Goal: Information Seeking & Learning: Learn about a topic

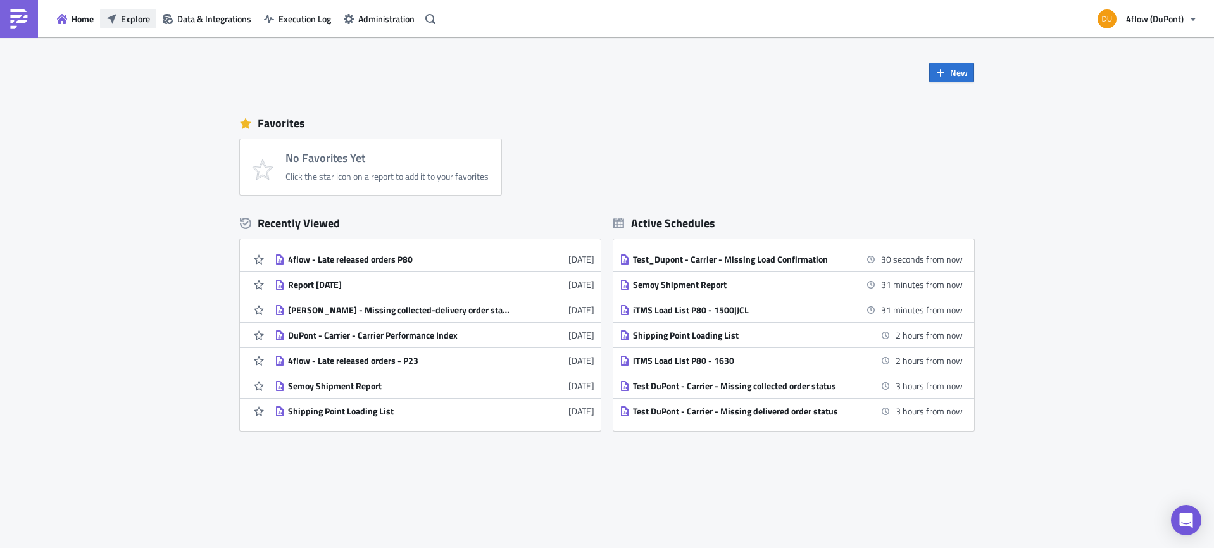
click at [128, 21] on span "Explore" at bounding box center [135, 18] width 29 height 13
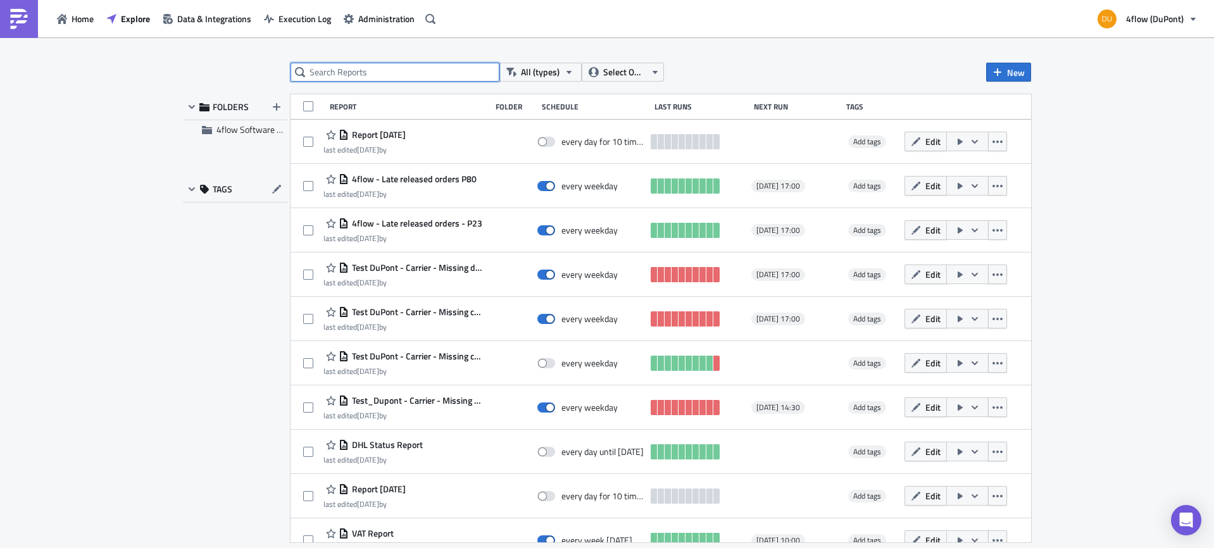
click at [343, 77] on input "text" at bounding box center [395, 72] width 209 height 19
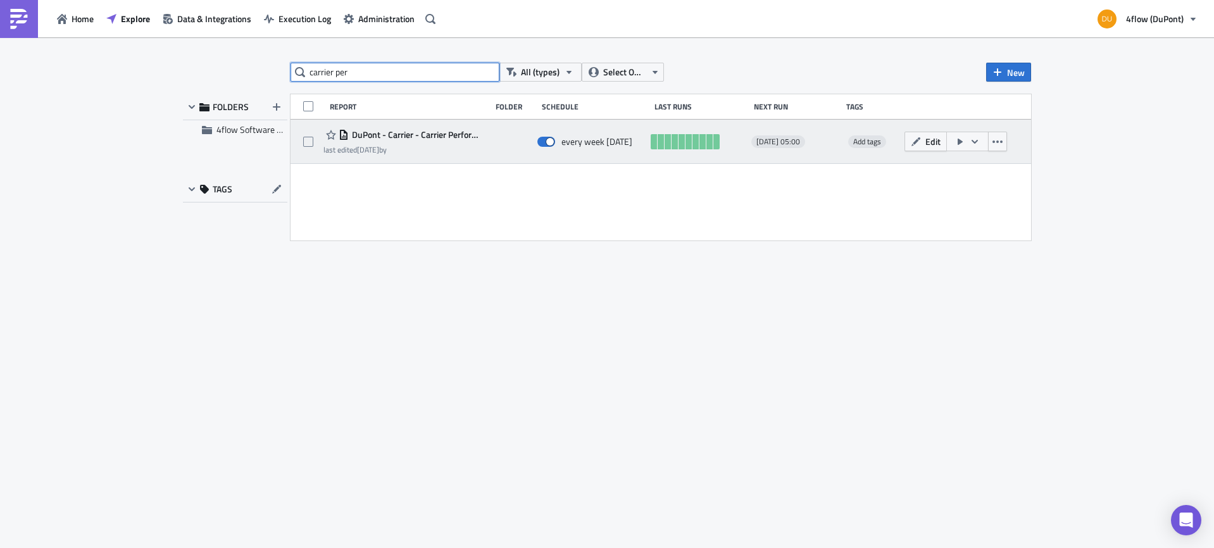
type input "carrier per"
click at [436, 134] on span "DuPont - Carrier - Carrier Performance Index" at bounding box center [417, 134] width 136 height 11
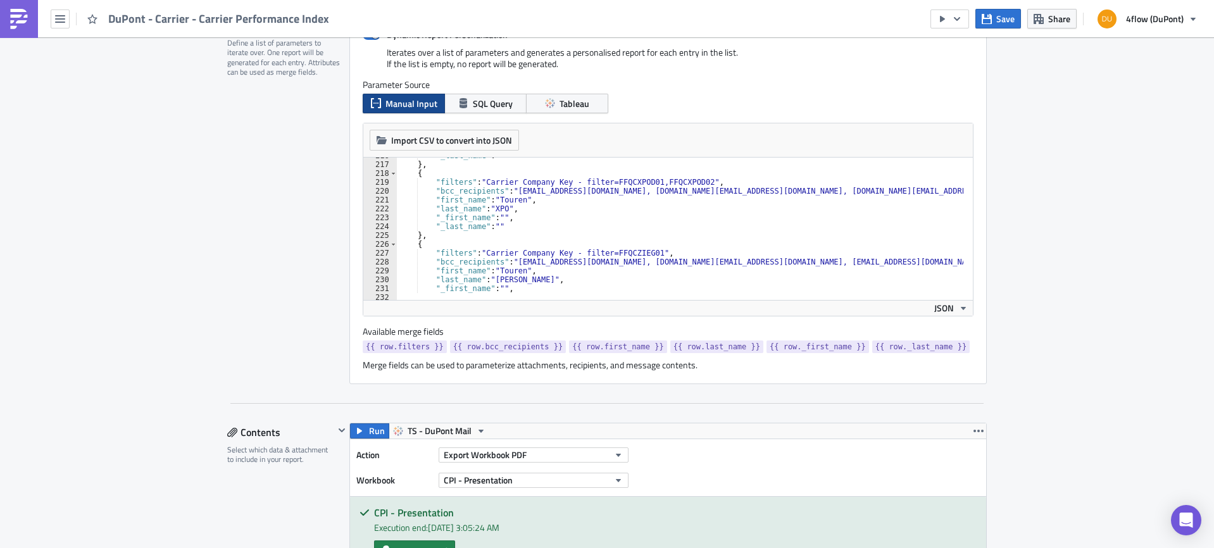
scroll to position [1912, 0]
click at [793, 189] on div ""_last_name" : "" } , { "filters" : "Carrier Company Key - filter=FFQCXPOD01,FF…" at bounding box center [1084, 226] width 1375 height 151
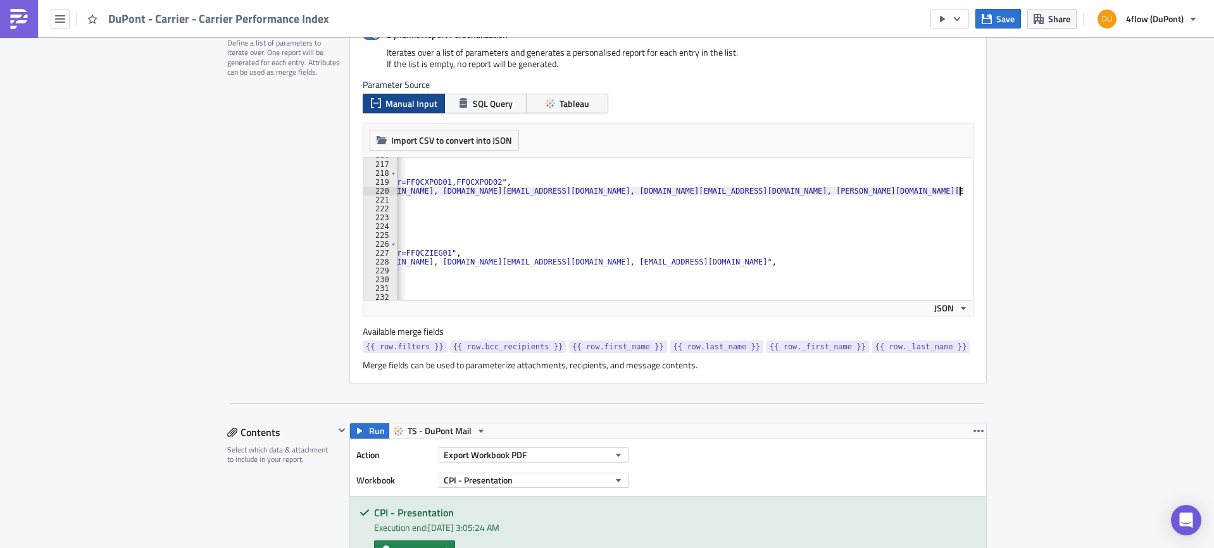
scroll to position [0, 213]
type textarea ""bcc_recipients": "lsp-performance_dupont@4flow.com, e.almaguer@4flow.com, isab…"
click at [1010, 15] on span "Save" at bounding box center [1006, 18] width 18 height 13
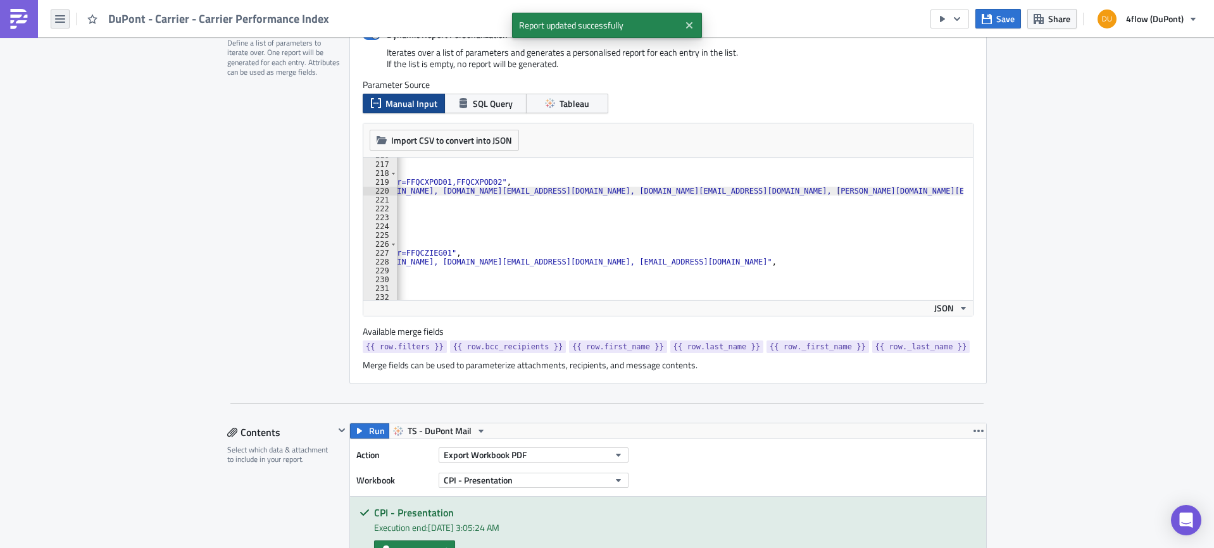
click at [61, 24] on button "button" at bounding box center [60, 18] width 19 height 19
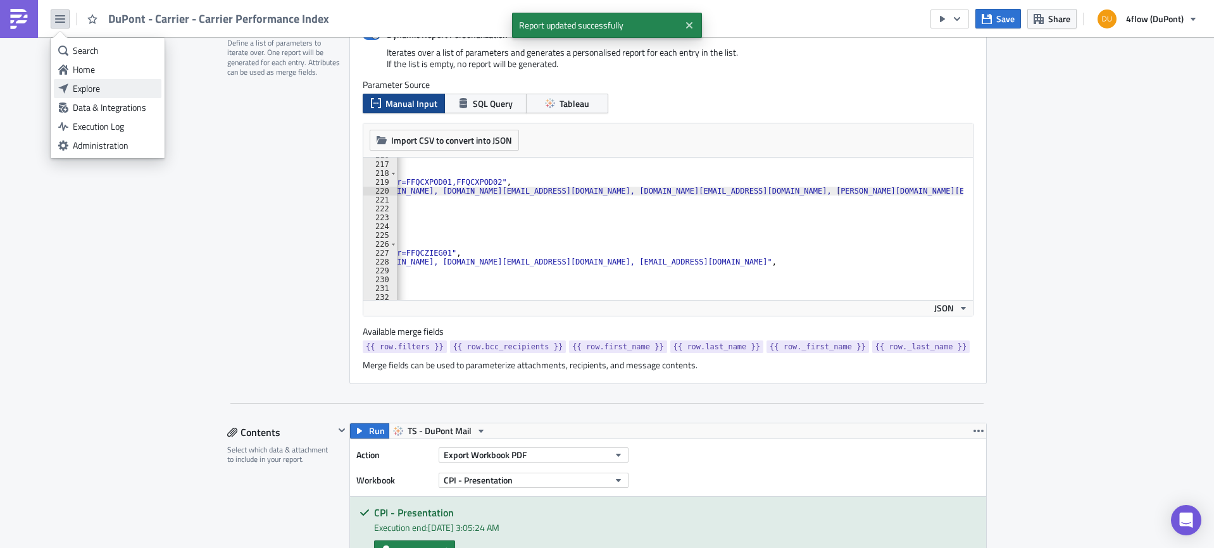
click at [91, 91] on div "Explore" at bounding box center [115, 88] width 84 height 13
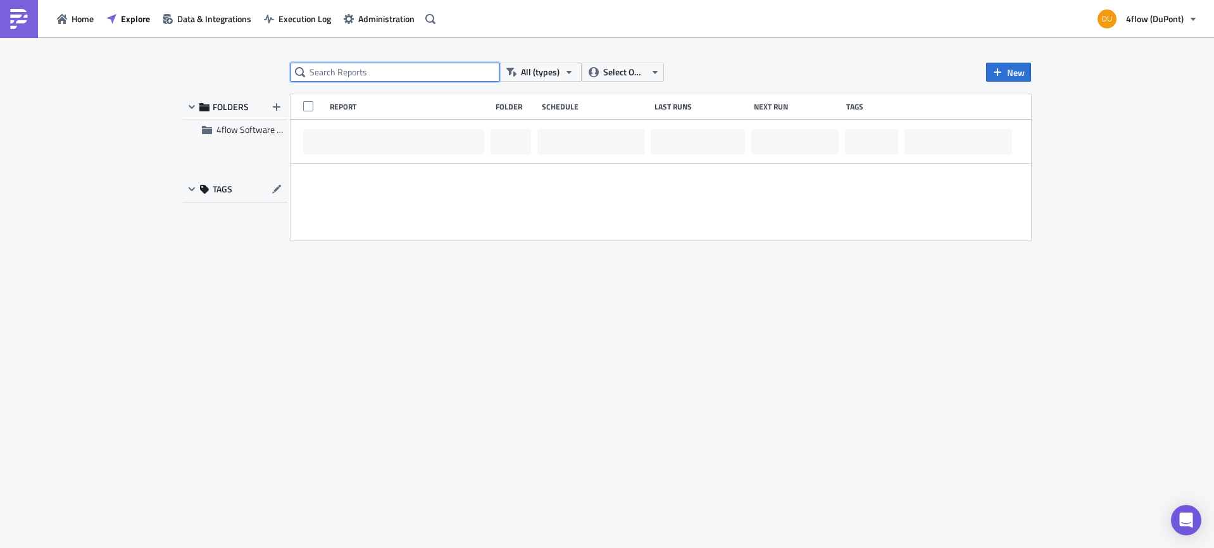
click at [338, 74] on input "text" at bounding box center [395, 72] width 209 height 19
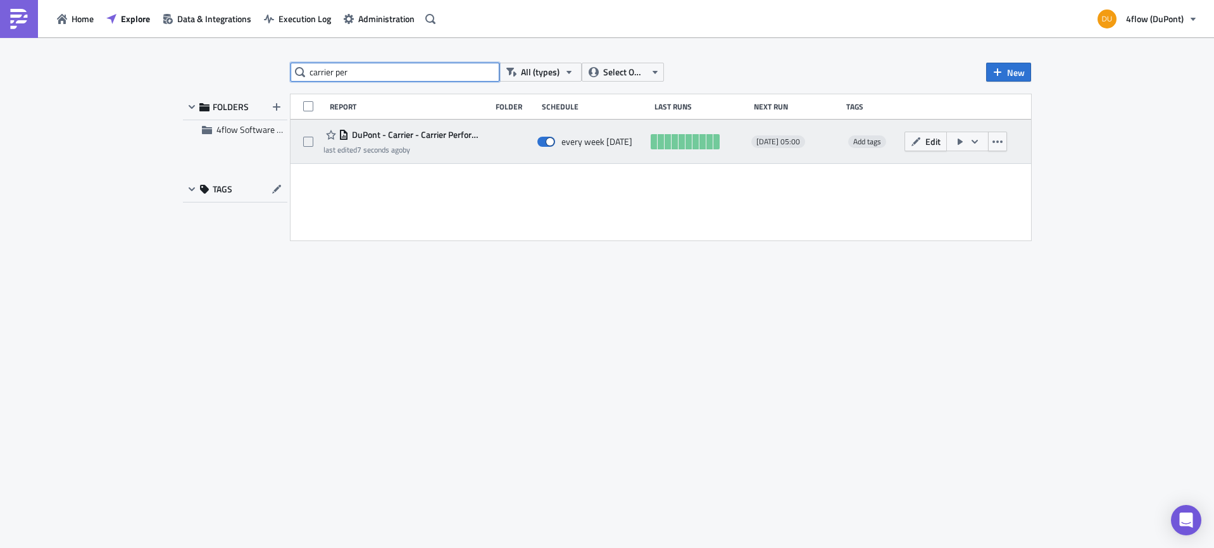
type input "carrier per"
click at [426, 130] on span "DuPont - Carrier - Carrier Performance Index" at bounding box center [417, 134] width 136 height 11
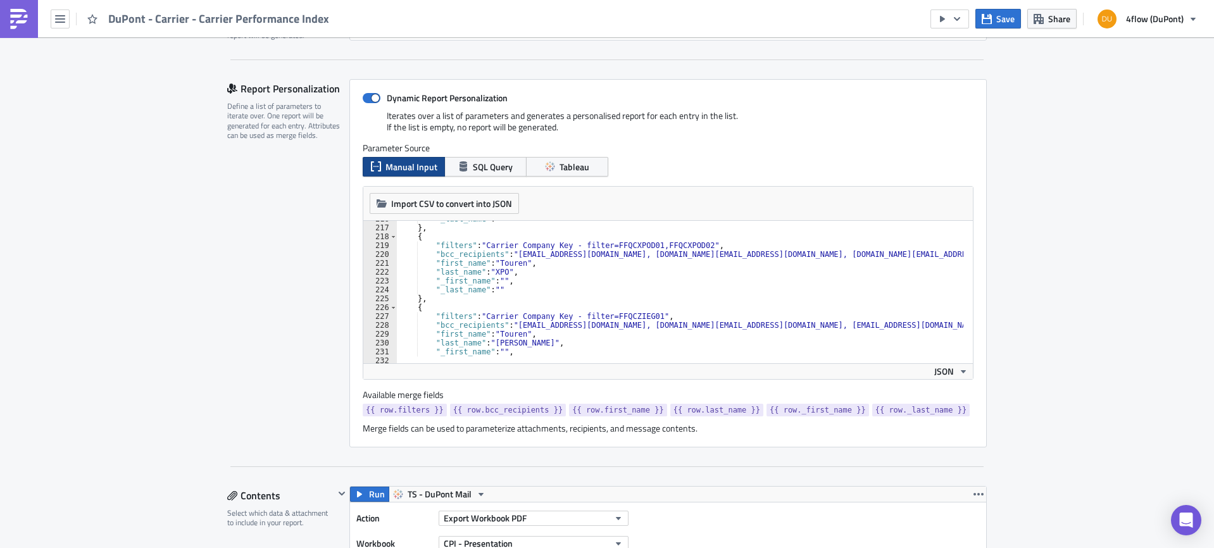
scroll to position [1874, 0]
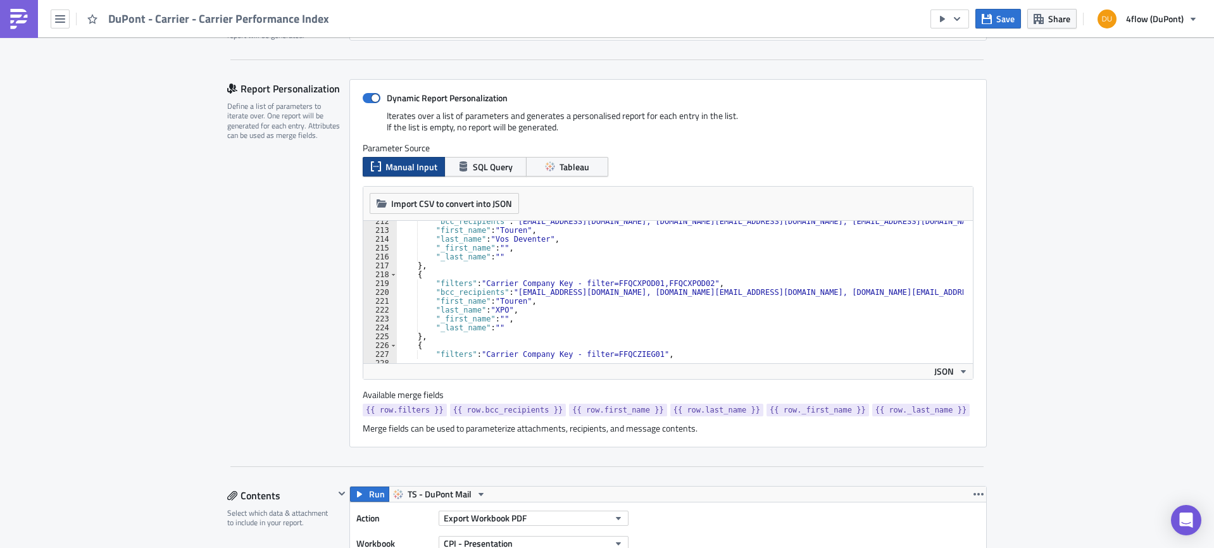
type textarea ""bcc_recipients": "lsp-performance_dupont@4flow.com, e.almaguer@4flow.com, isab…"
click at [691, 294] on div ""bcc_recipients" : "lsp-performance_dupont@4flow.com, e.almaguer@4flow.com, mru…" at bounding box center [1084, 292] width 1375 height 151
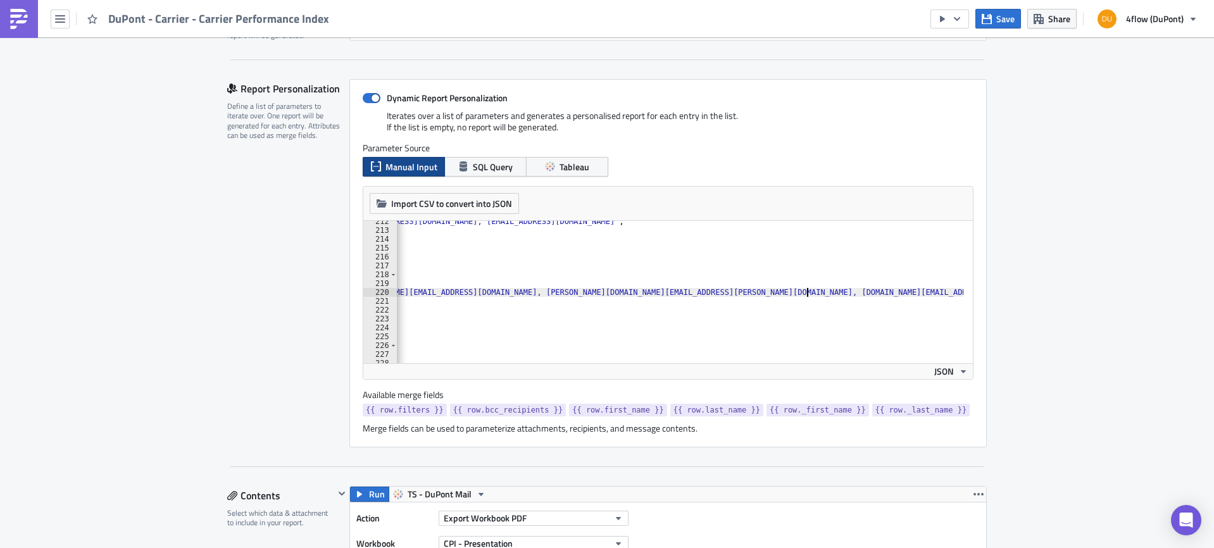
scroll to position [0, 579]
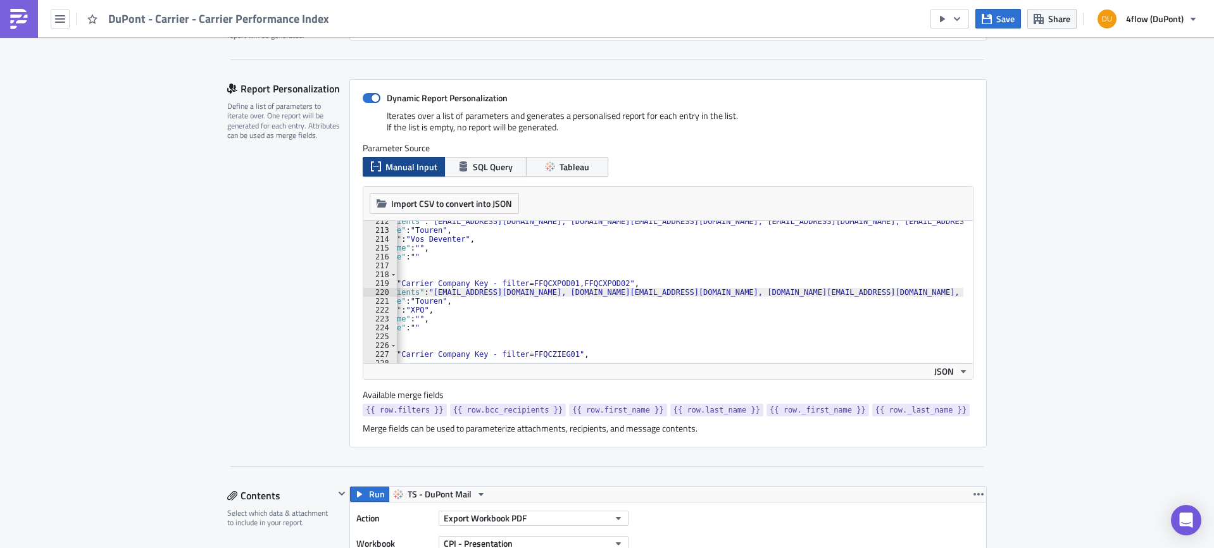
scroll to position [0, 85]
click at [57, 8] on div "DuPont - Carrier - Carrier Performance Index" at bounding box center [168, 18] width 337 height 37
click at [60, 18] on icon "button" at bounding box center [60, 19] width 10 height 10
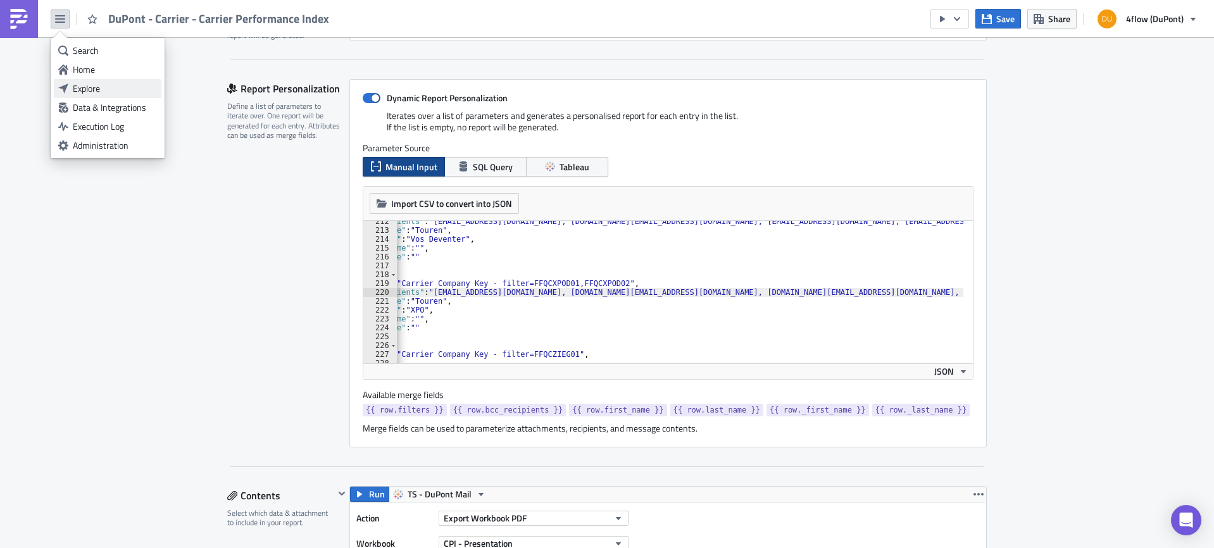
click at [101, 86] on div "Explore" at bounding box center [115, 88] width 84 height 13
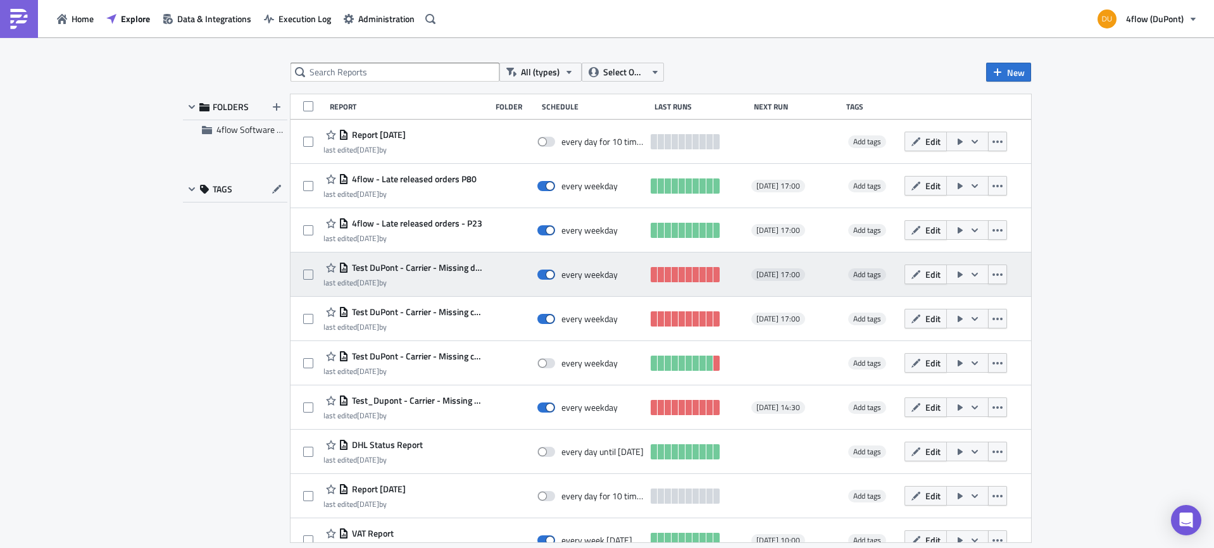
click at [432, 268] on span "Test DuPont - Carrier - Missing delivered order status" at bounding box center [417, 267] width 136 height 11
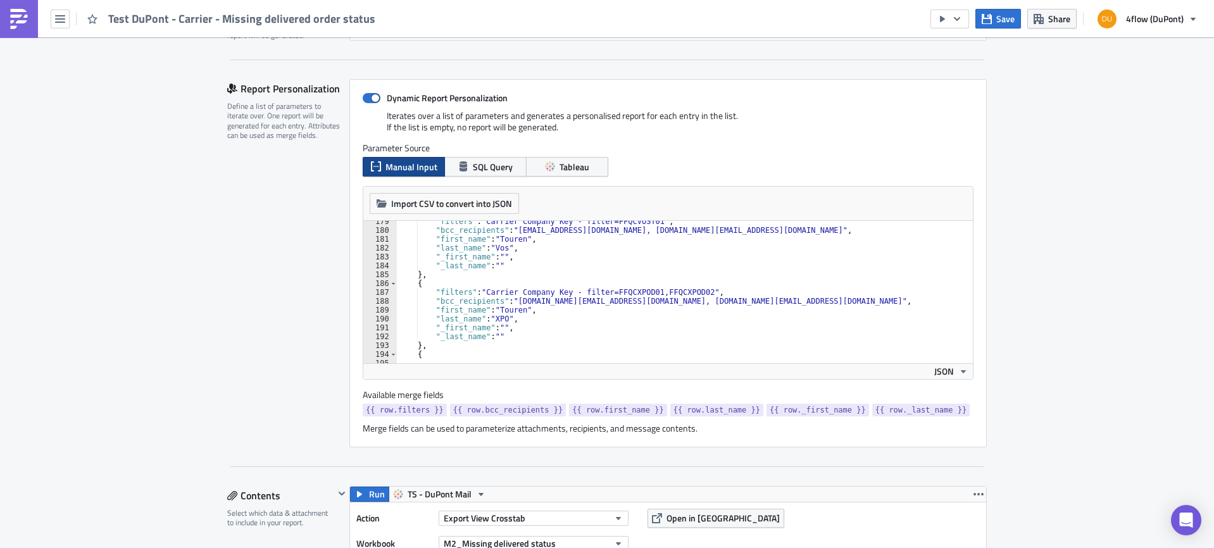
scroll to position [1544, 0]
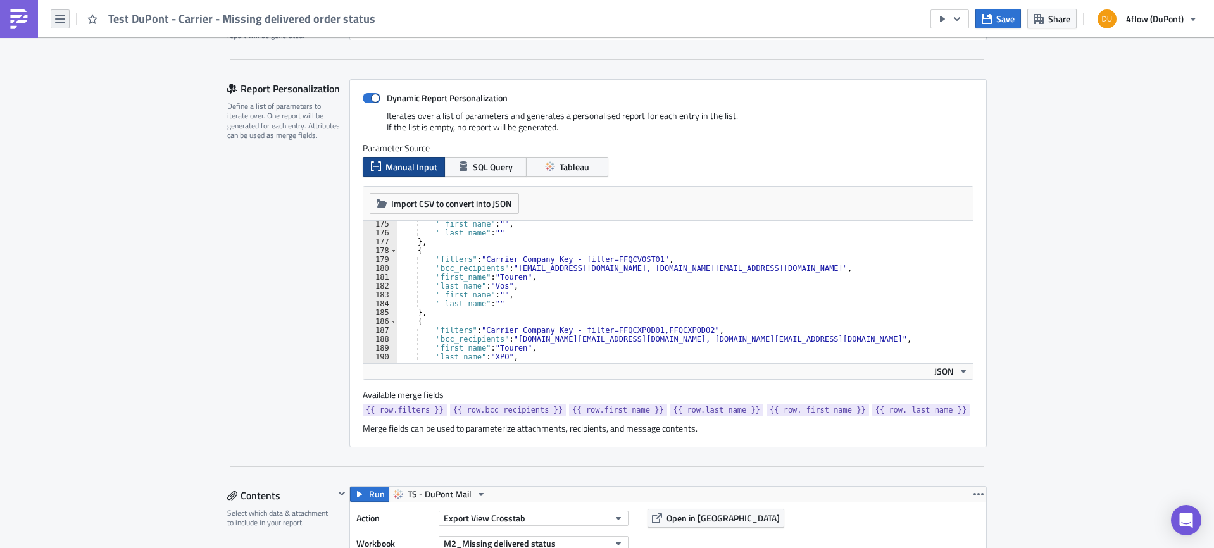
click at [67, 22] on button "button" at bounding box center [60, 18] width 19 height 19
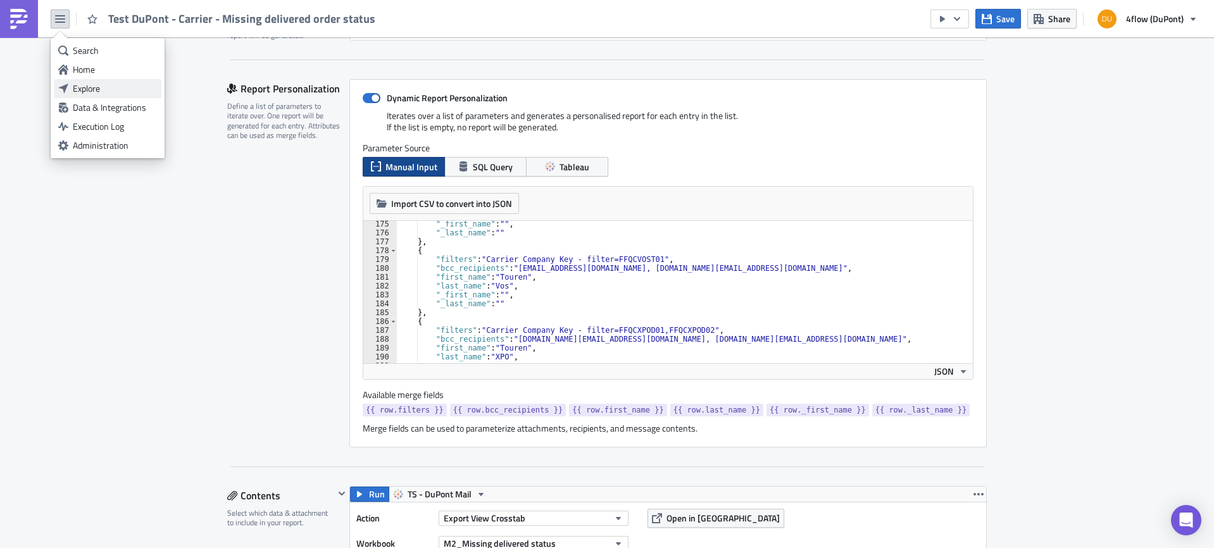
click at [107, 88] on div "Explore" at bounding box center [115, 88] width 84 height 13
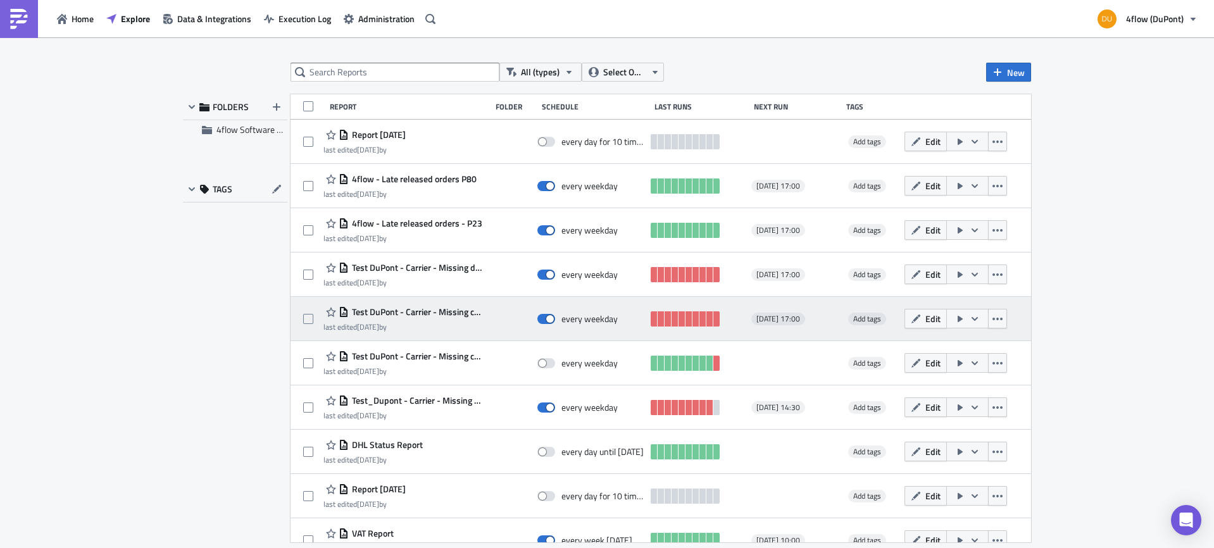
click at [425, 310] on span "Test DuPont - Carrier - Missing collected order status" at bounding box center [417, 311] width 136 height 11
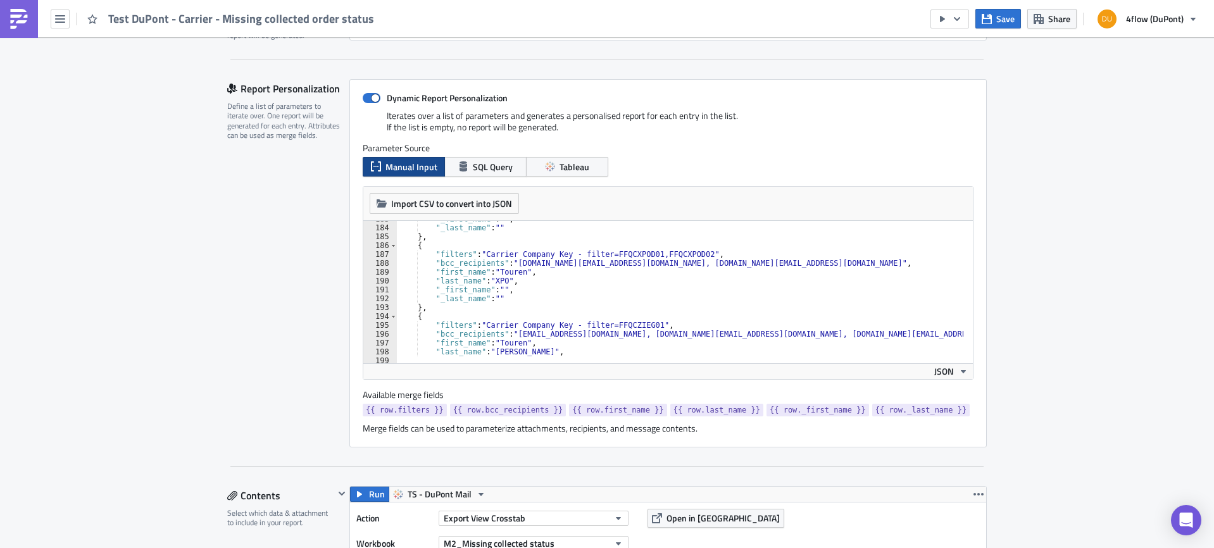
scroll to position [1620, 0]
click at [63, 20] on icon "button" at bounding box center [60, 19] width 10 height 10
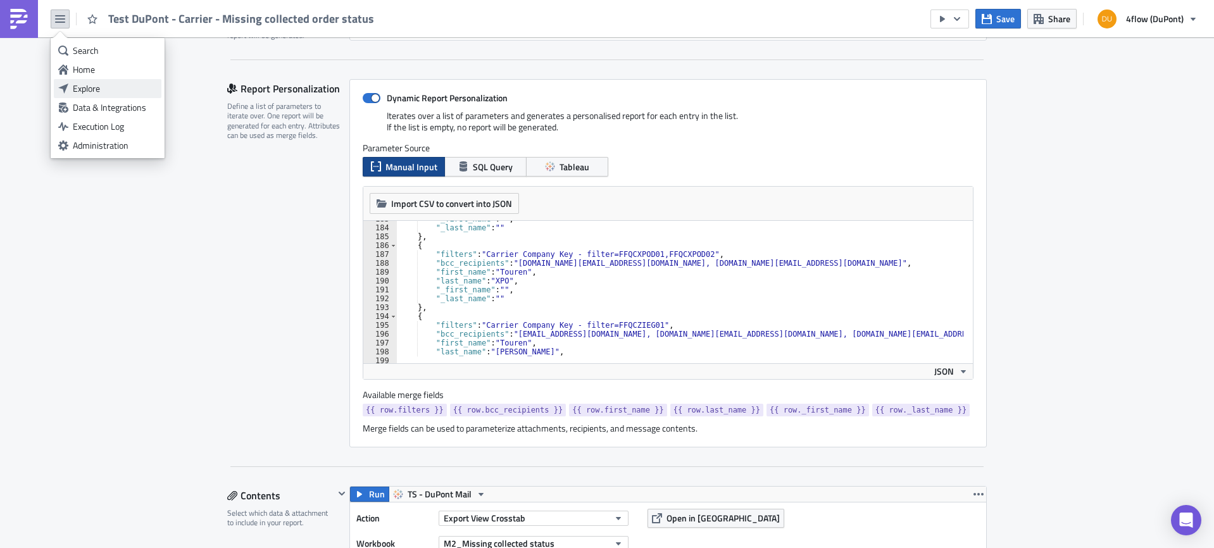
click at [106, 82] on div "Explore" at bounding box center [115, 88] width 84 height 13
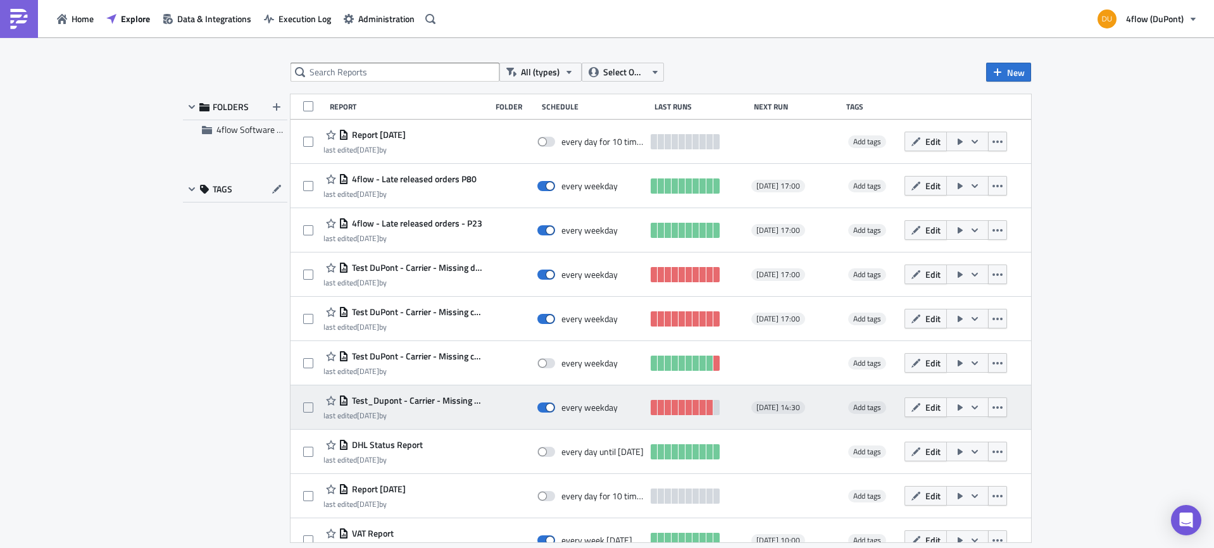
click at [450, 398] on span "Test_Dupont - Carrier - Missing Load Confirmation" at bounding box center [417, 400] width 136 height 11
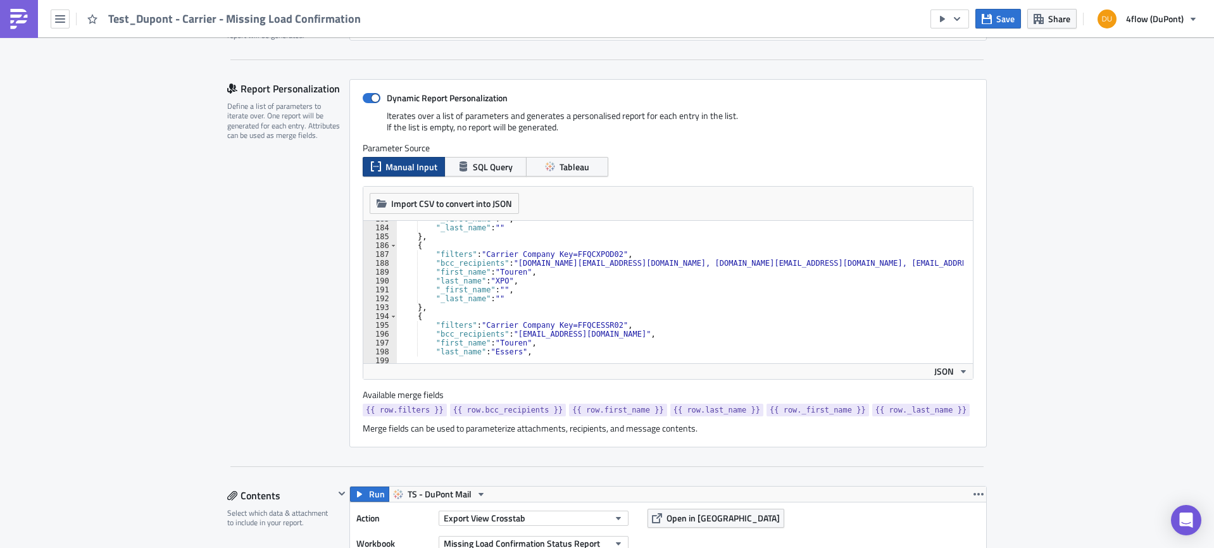
scroll to position [1620, 0]
click at [65, 18] on button "button" at bounding box center [60, 18] width 19 height 19
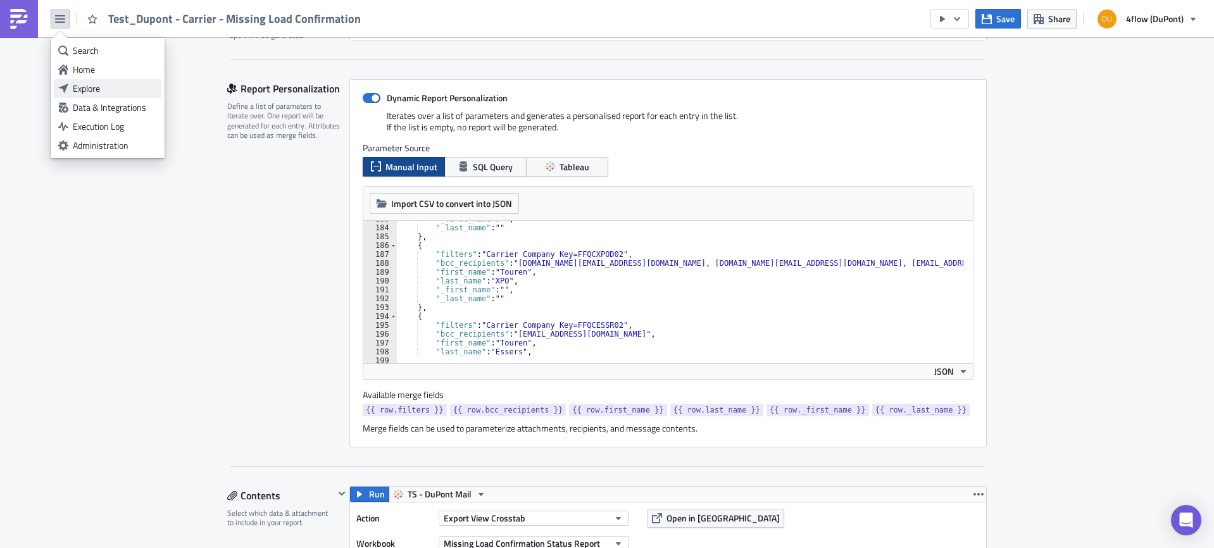
click at [113, 95] on link "Explore" at bounding box center [108, 88] width 108 height 19
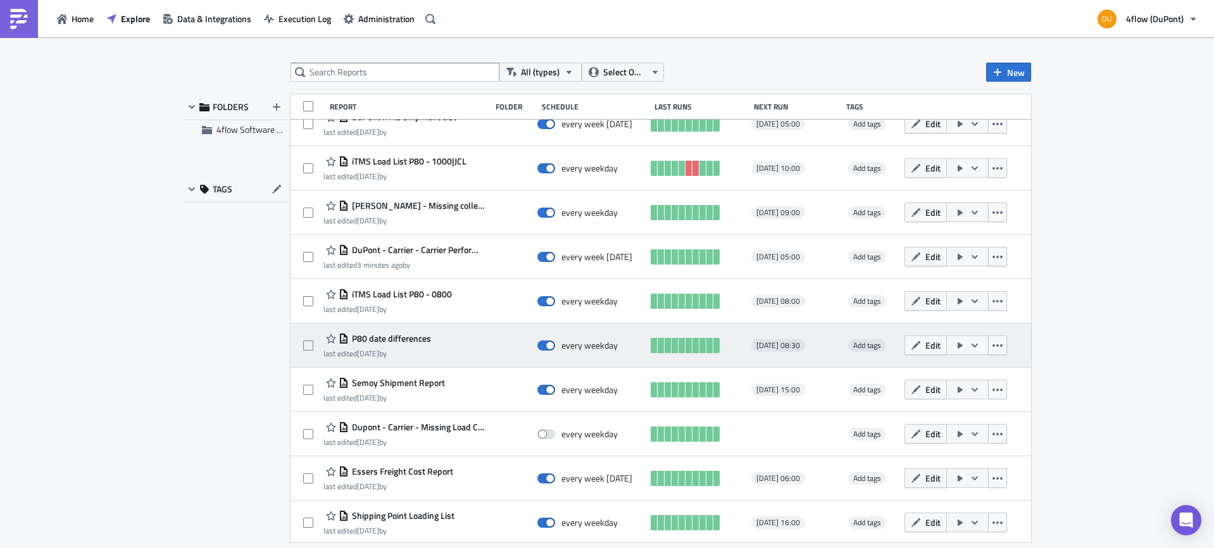
scroll to position [1217, 0]
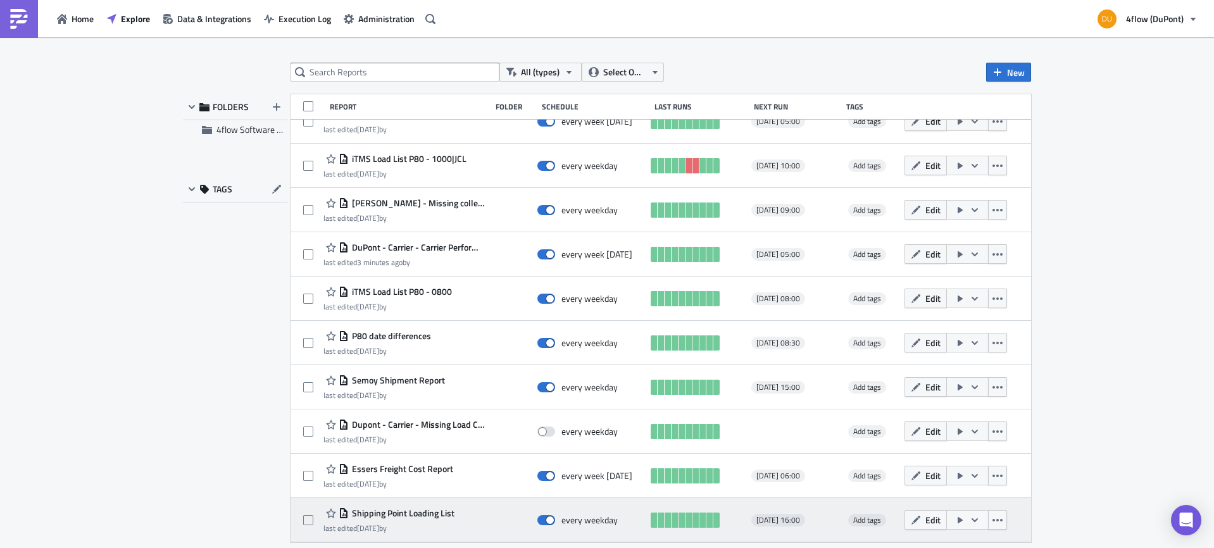
click at [431, 514] on span "Shipping Point Loading List" at bounding box center [402, 513] width 106 height 11
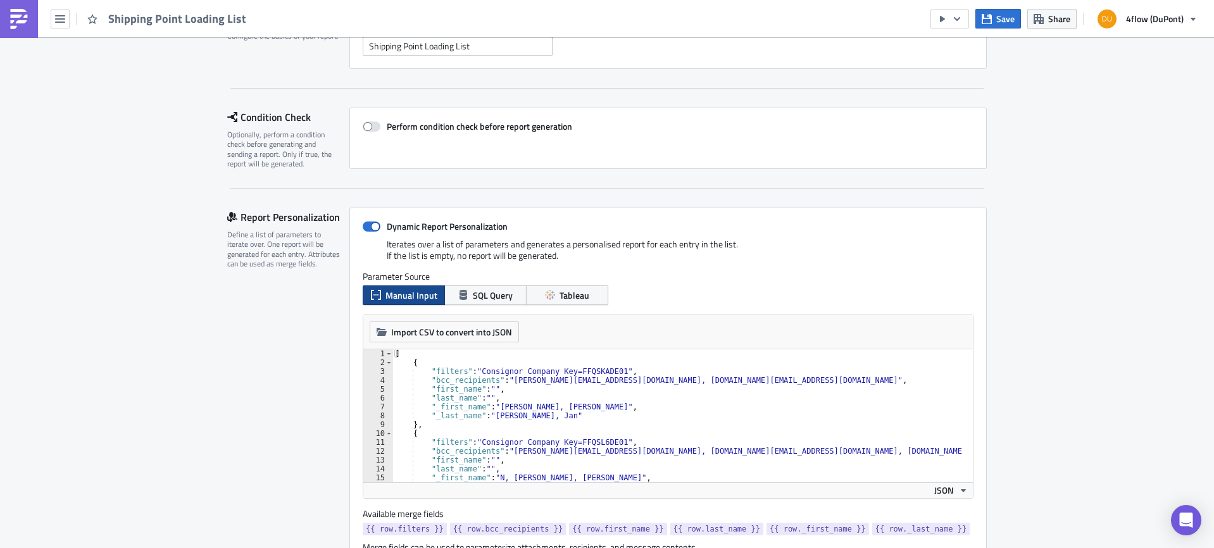
scroll to position [63, 0]
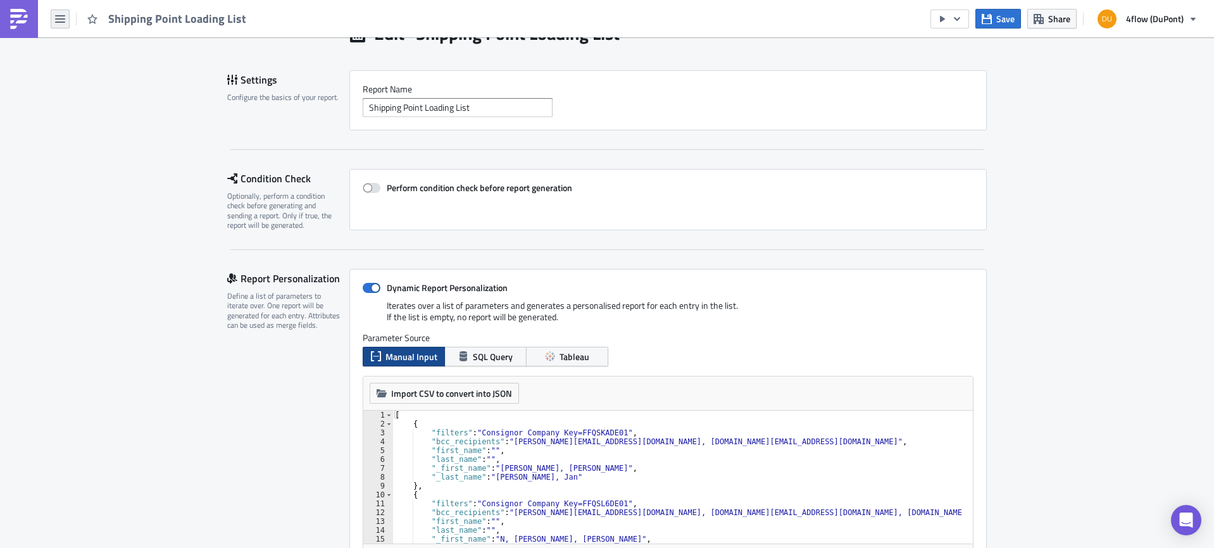
click at [58, 20] on icon "button" at bounding box center [60, 19] width 10 height 10
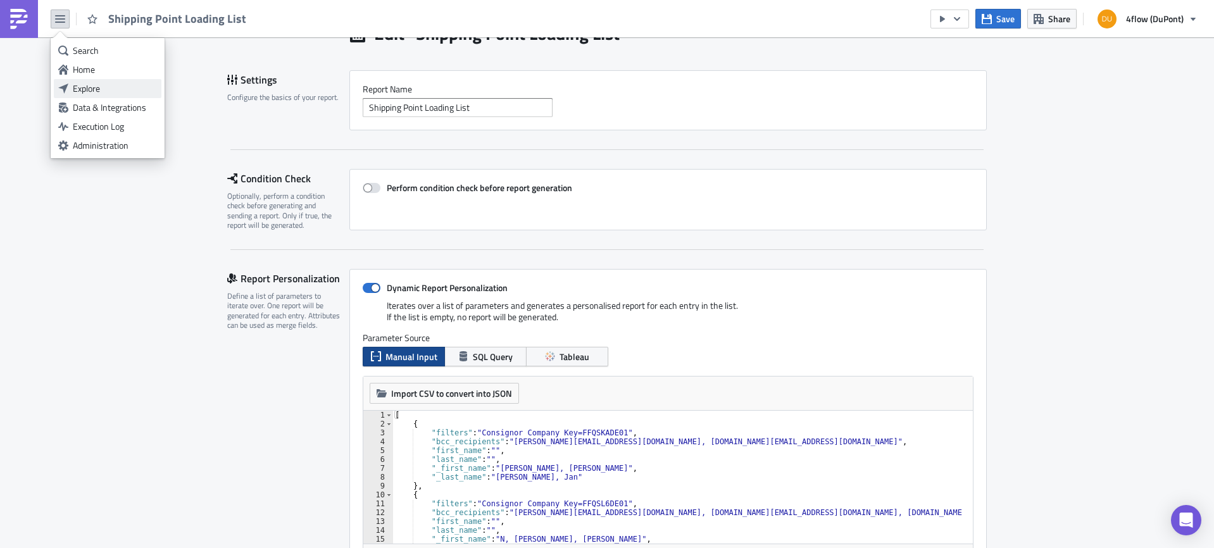
click at [114, 84] on div "Explore" at bounding box center [115, 88] width 84 height 13
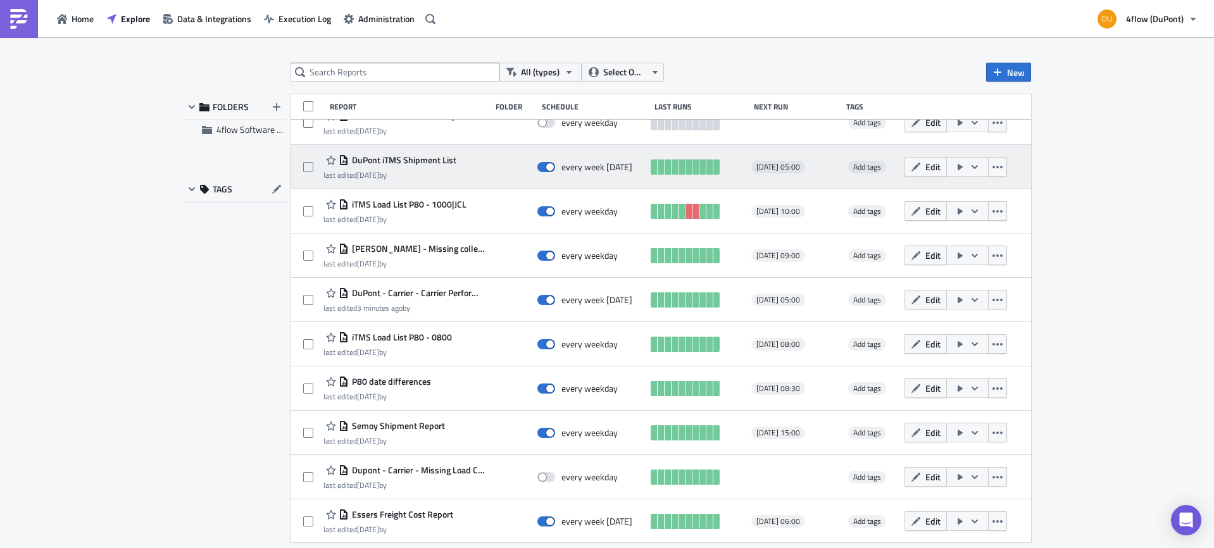
scroll to position [1217, 0]
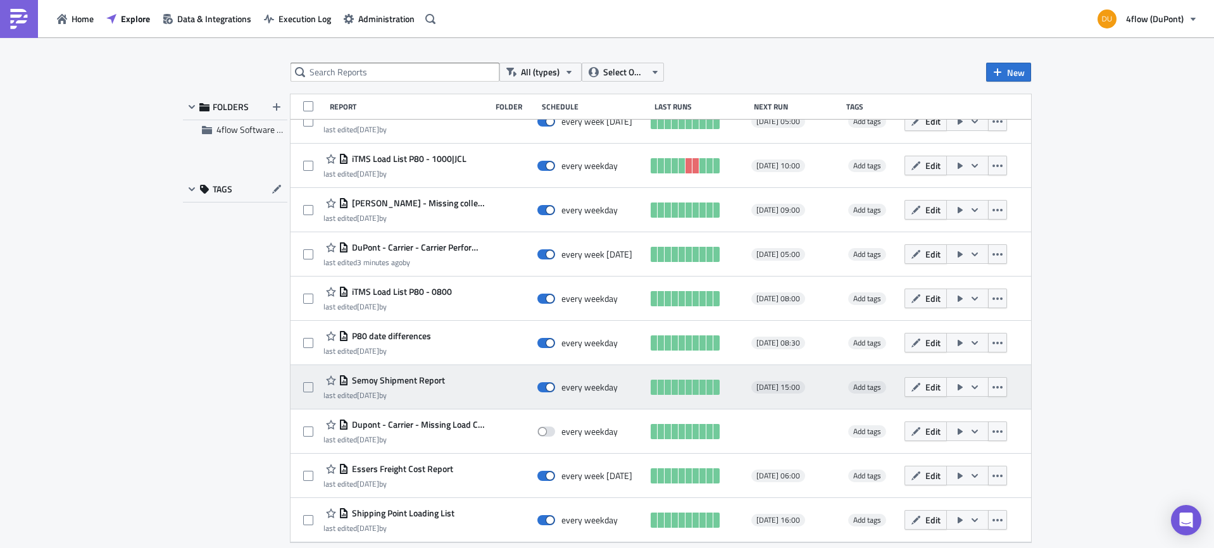
click at [392, 383] on span "Semoy Shipment Report" at bounding box center [397, 380] width 96 height 11
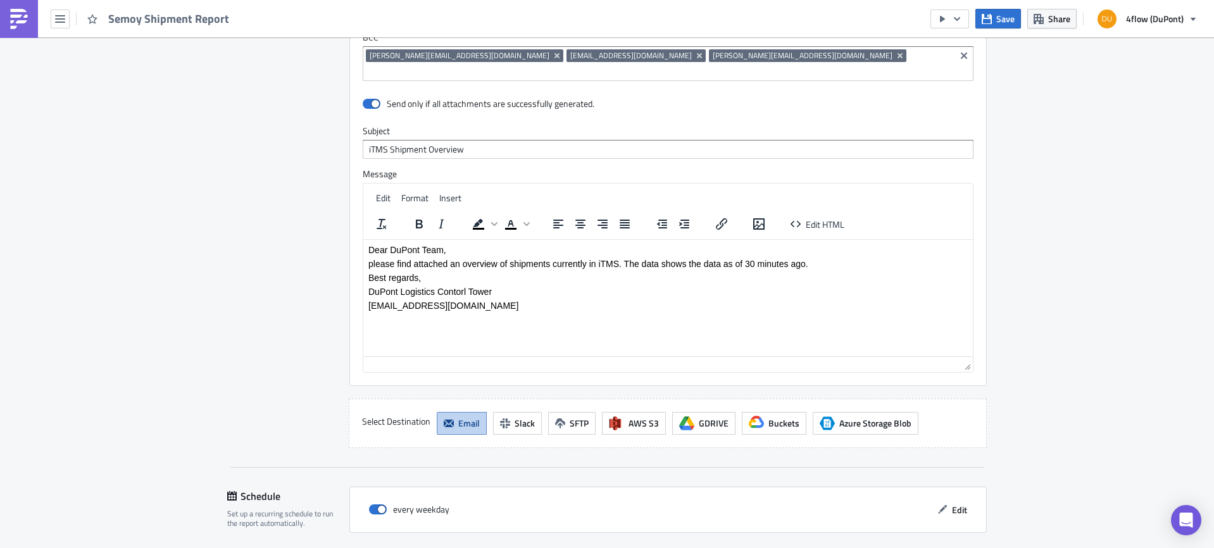
scroll to position [886, 0]
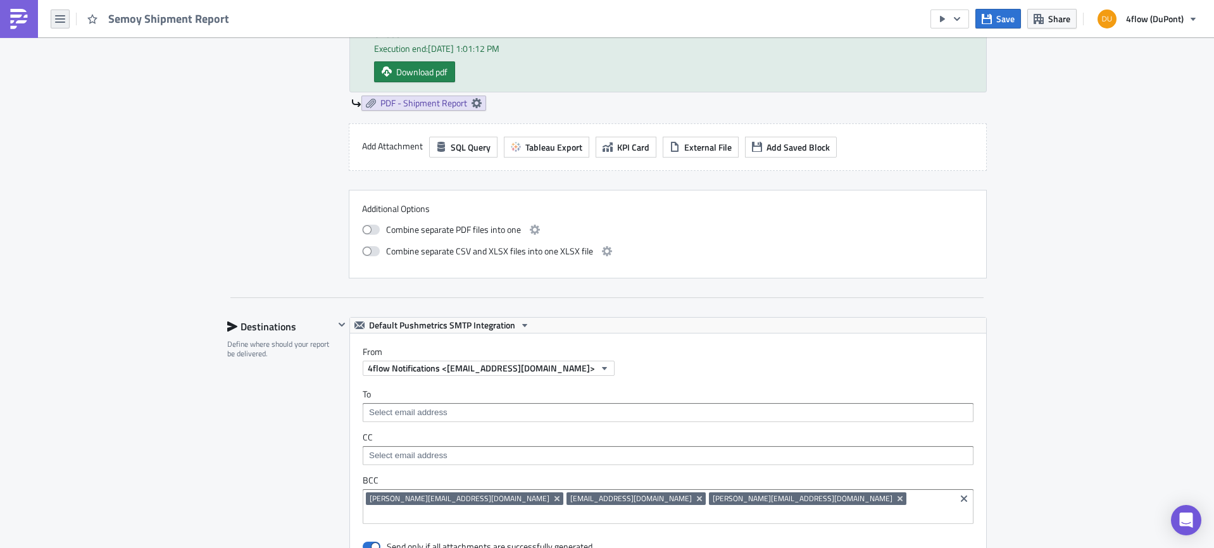
click at [54, 18] on button "button" at bounding box center [60, 18] width 19 height 19
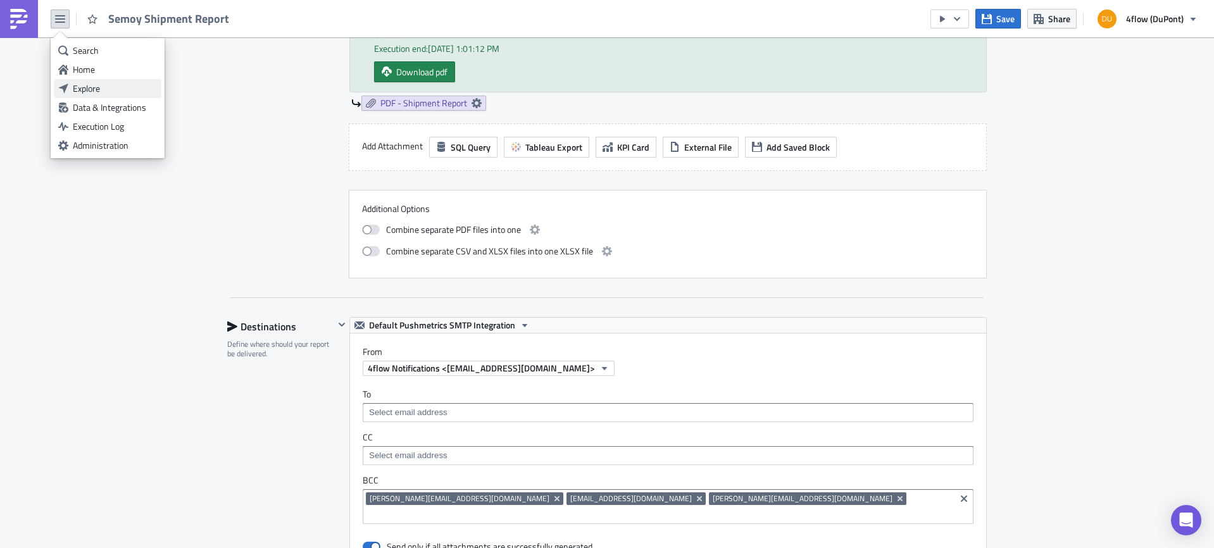
click at [116, 90] on div "Explore" at bounding box center [115, 88] width 84 height 13
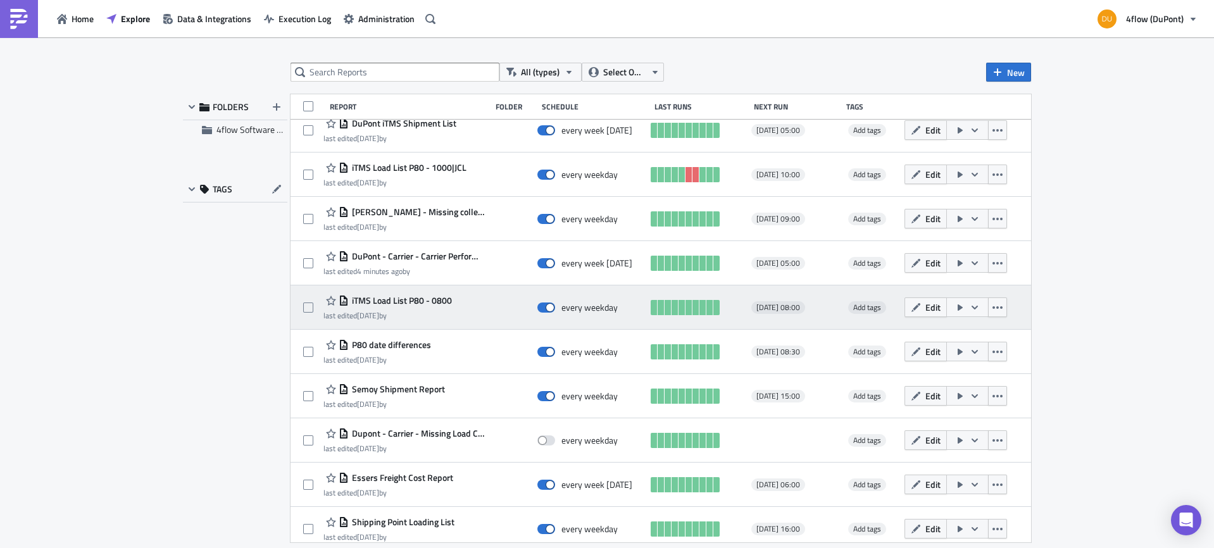
scroll to position [1217, 0]
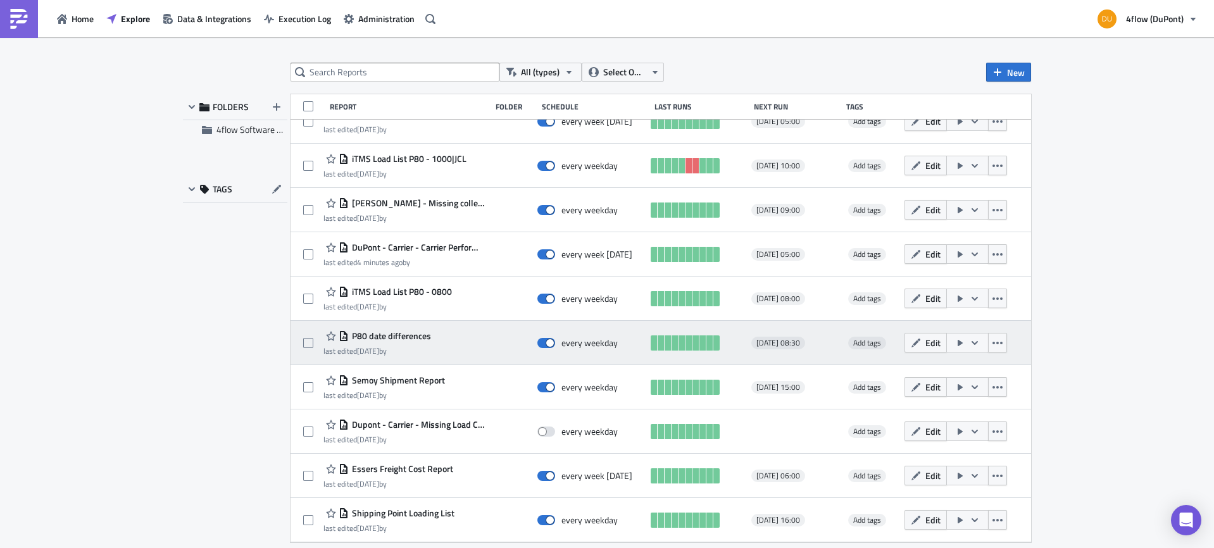
click at [397, 334] on span "P80 date differences" at bounding box center [390, 336] width 82 height 11
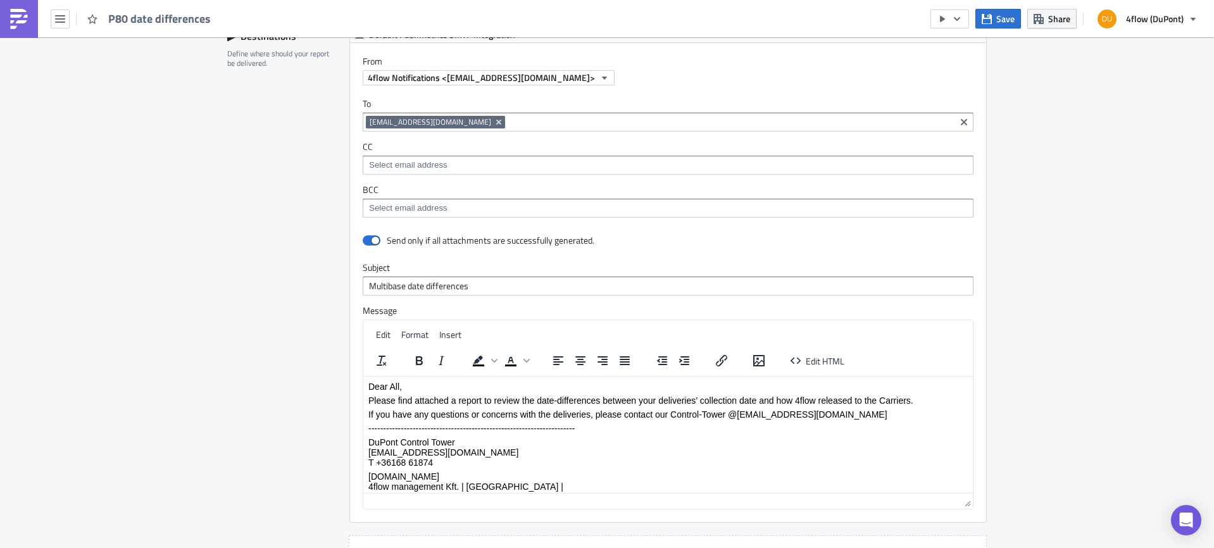
scroll to position [950, 0]
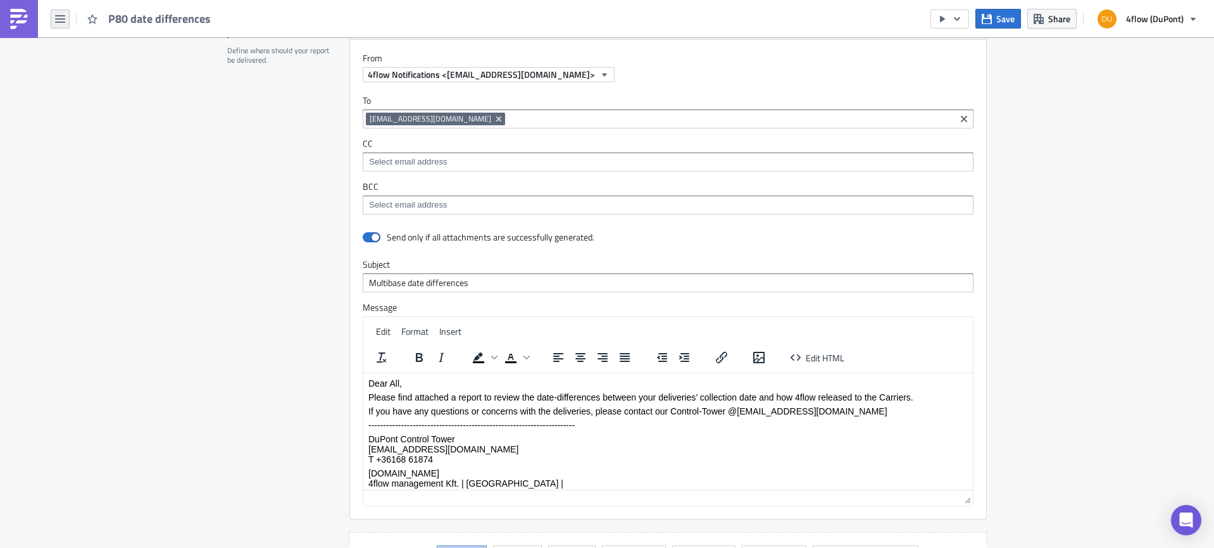
click at [58, 22] on icon "button" at bounding box center [60, 19] width 10 height 8
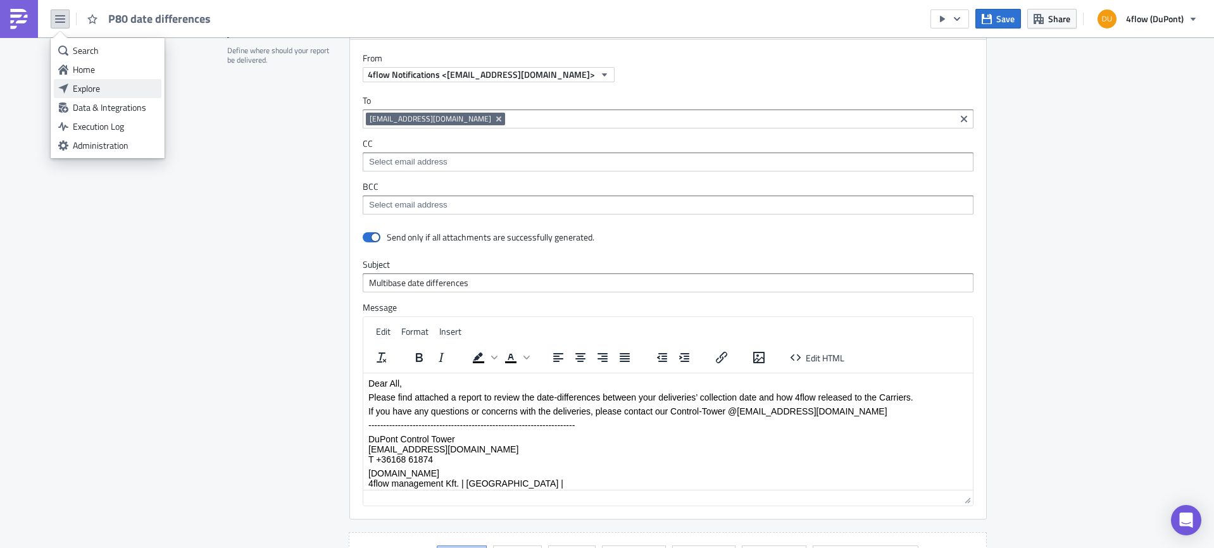
click at [114, 89] on div "Explore" at bounding box center [115, 88] width 84 height 13
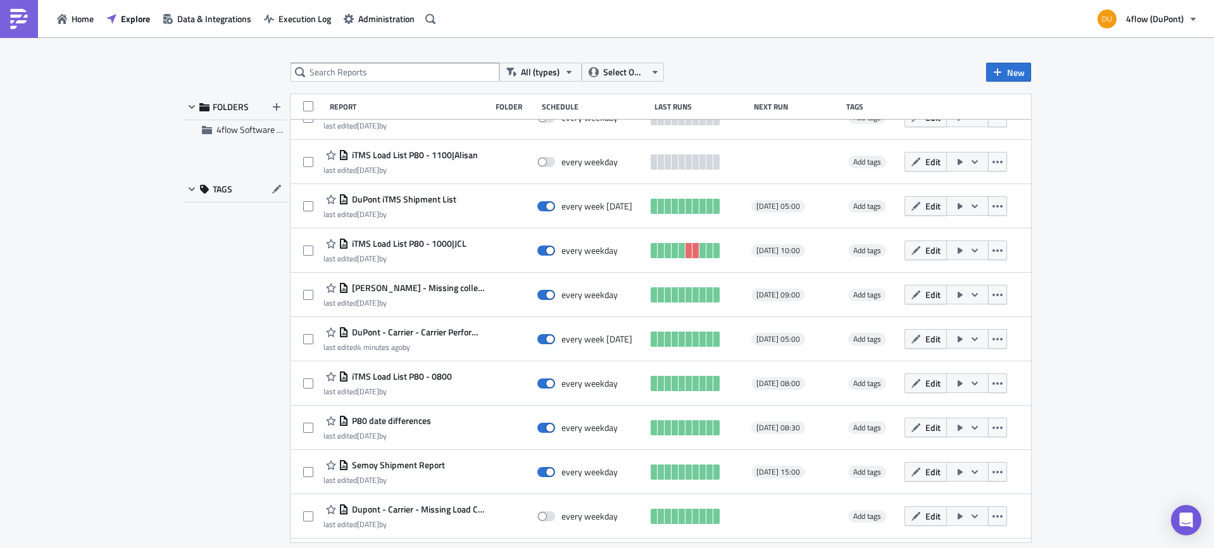
scroll to position [1154, 0]
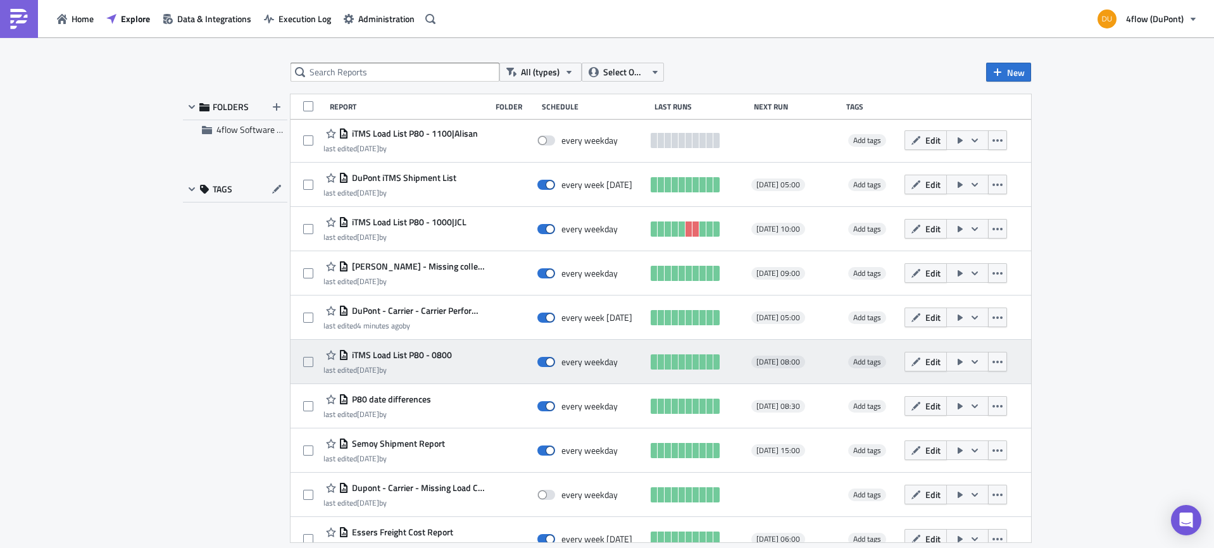
click at [419, 350] on span "iTMS Load List P80 - 0800" at bounding box center [400, 355] width 103 height 11
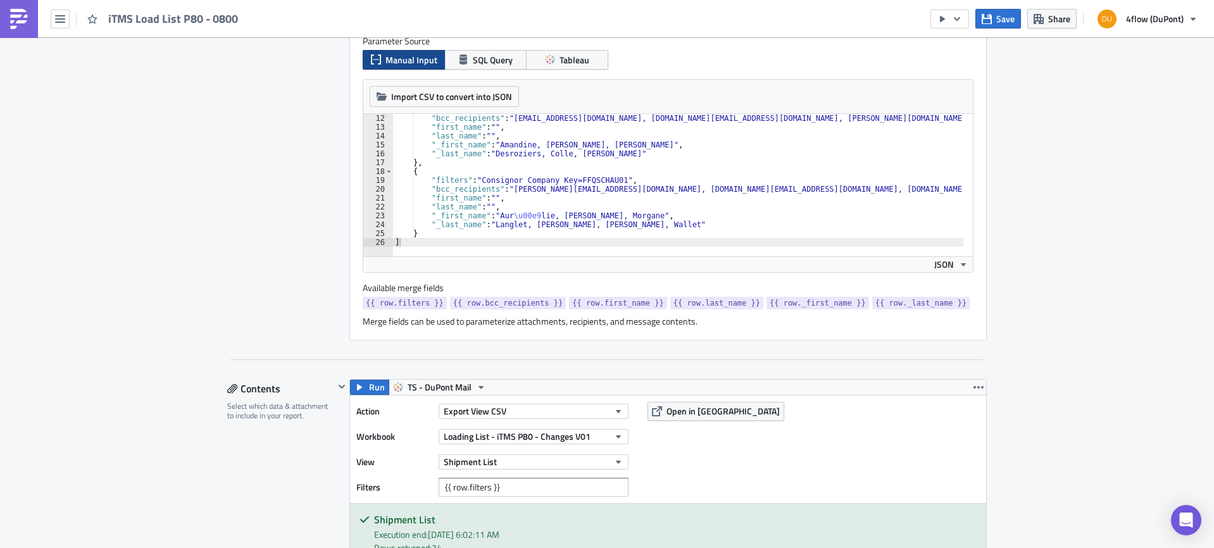
scroll to position [380, 0]
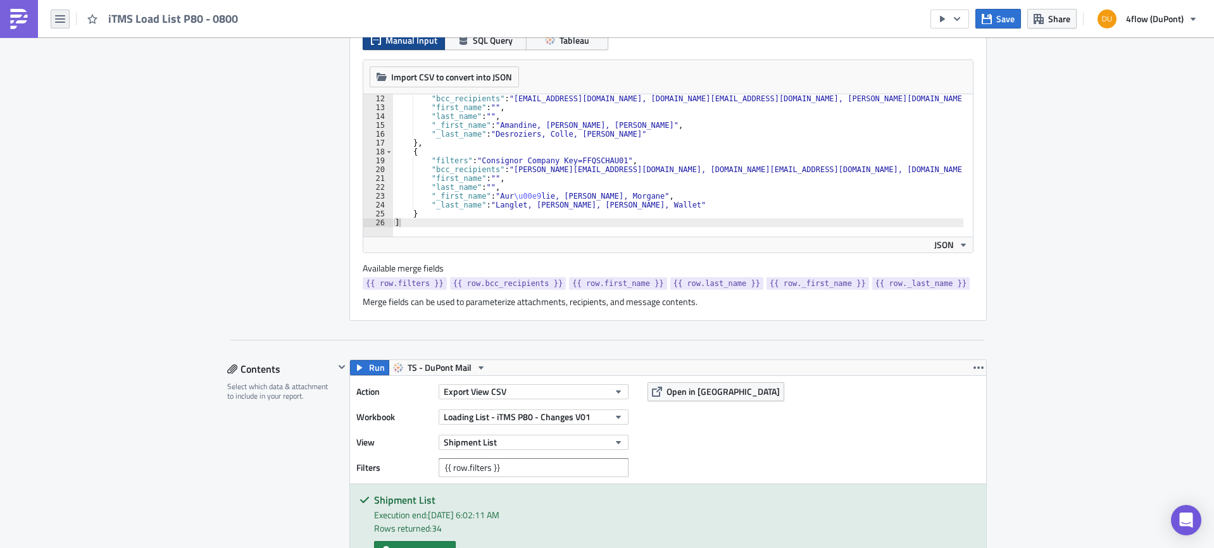
click at [65, 16] on button "button" at bounding box center [60, 18] width 19 height 19
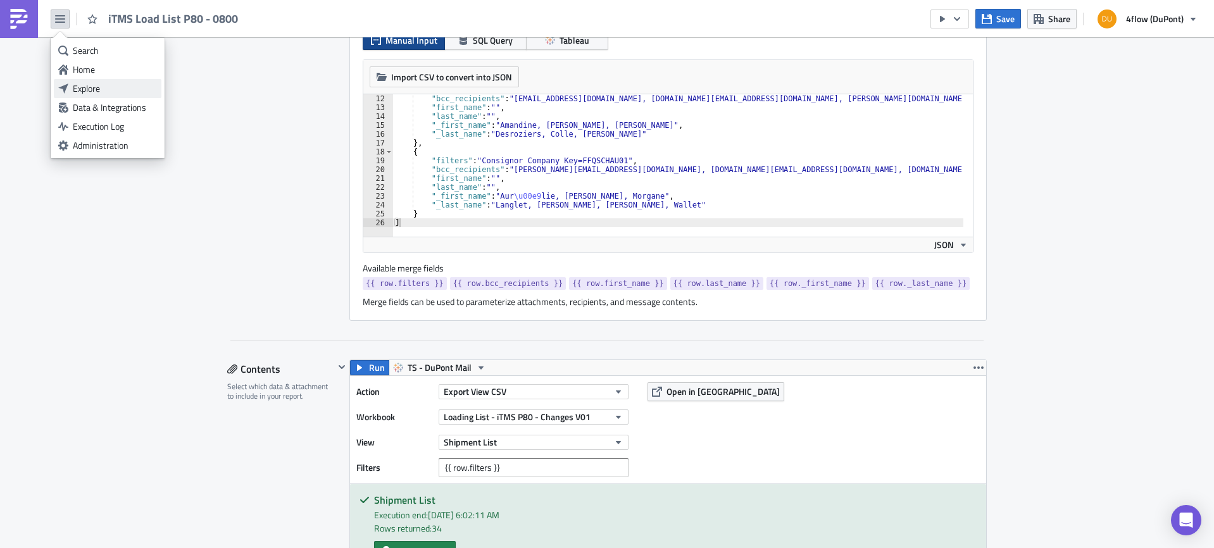
click at [101, 92] on div "Explore" at bounding box center [115, 88] width 84 height 13
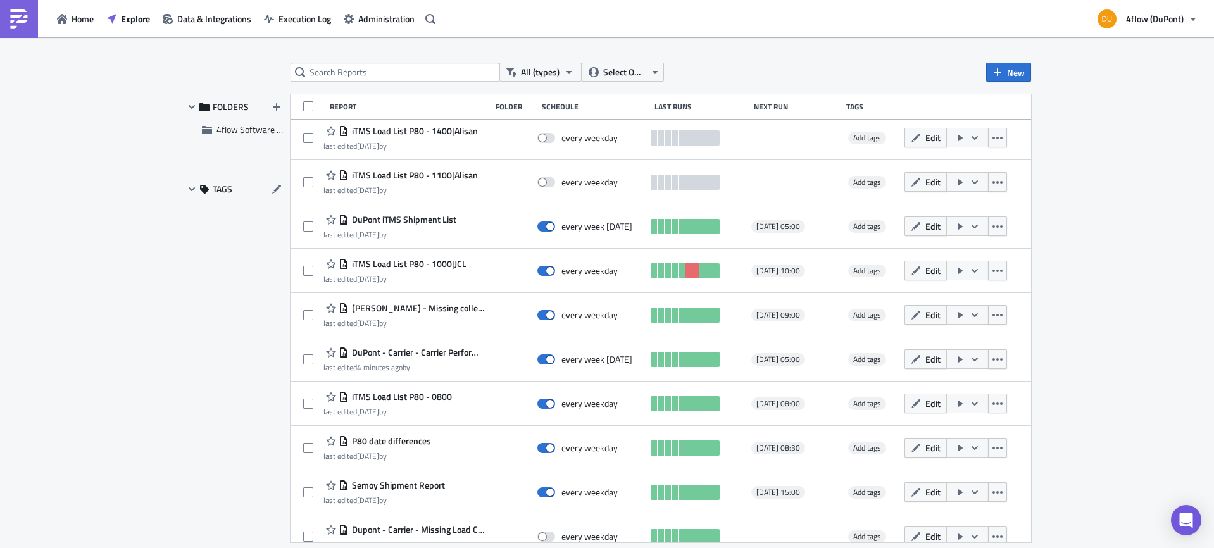
scroll to position [1090, 0]
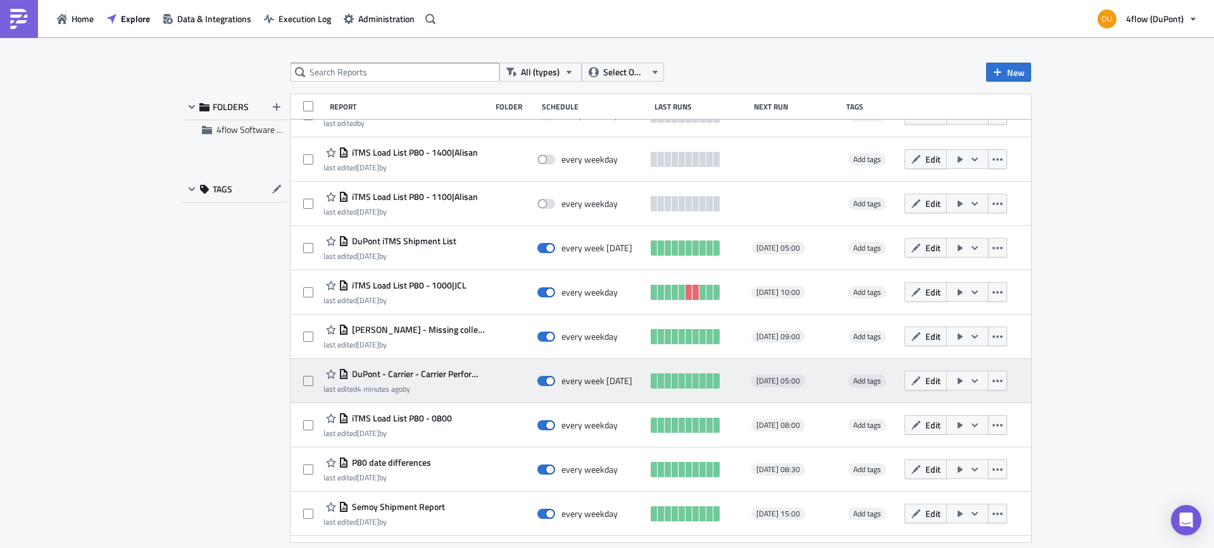
click at [426, 372] on span "DuPont - Carrier - Carrier Performance Index" at bounding box center [417, 374] width 136 height 11
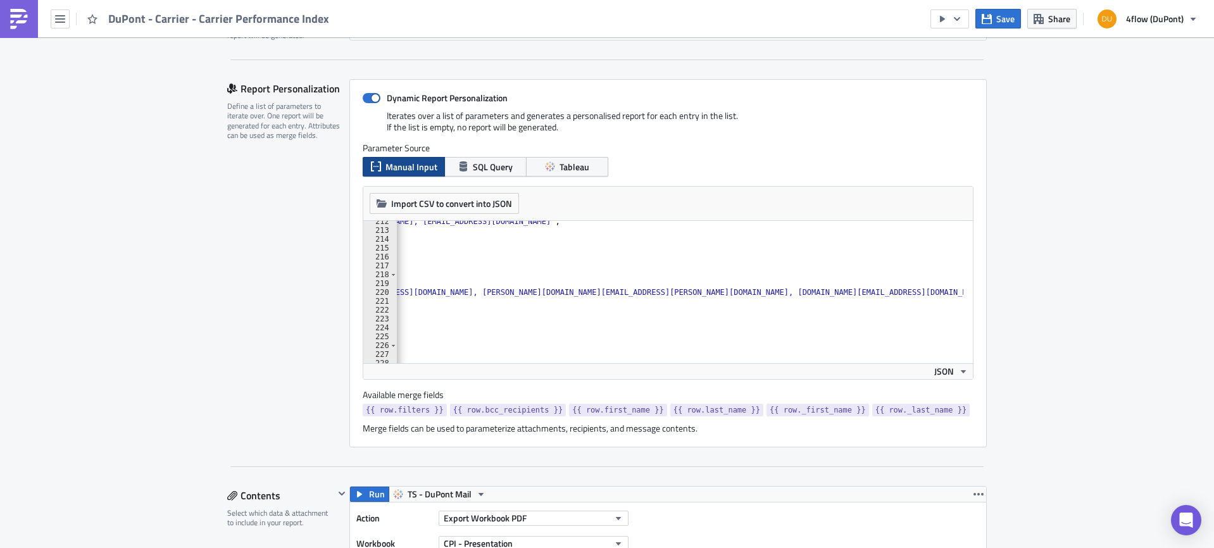
scroll to position [0, 567]
